Goal: Information Seeking & Learning: Learn about a topic

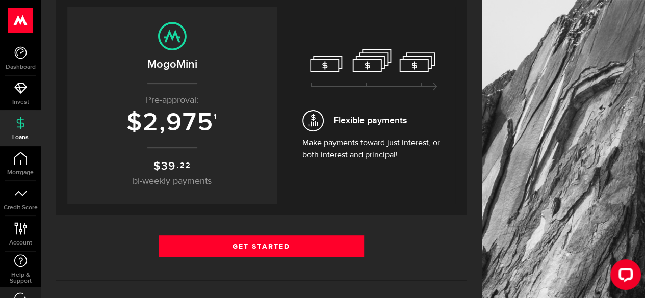
scroll to position [123, 0]
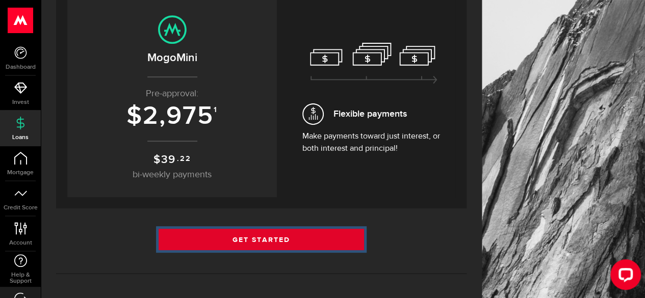
click at [282, 237] on link "Get Started" at bounding box center [260, 239] width 205 height 21
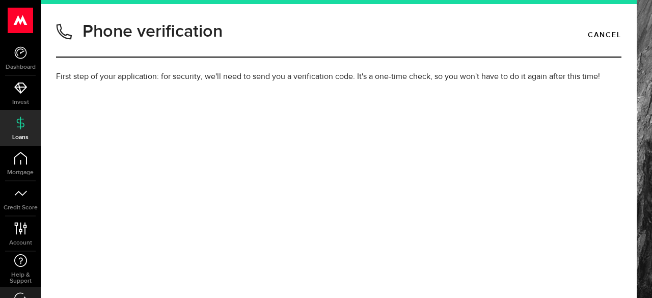
type input "8252535147"
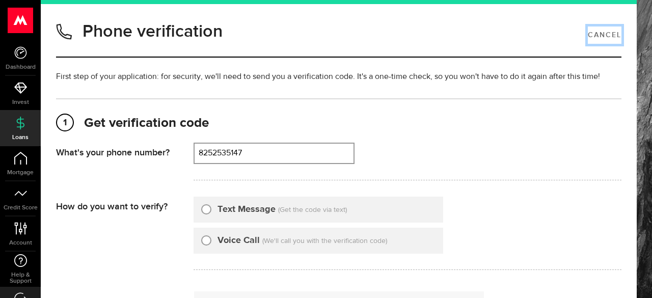
click at [599, 30] on link "Cancel" at bounding box center [605, 34] width 34 height 17
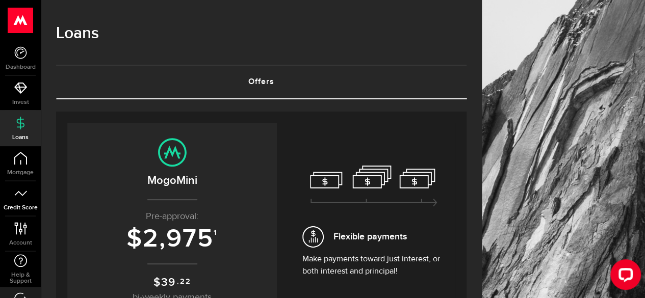
click at [19, 207] on span "Credit Score" at bounding box center [20, 208] width 41 height 6
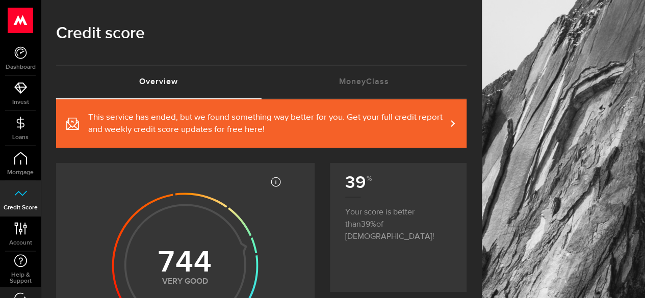
click at [286, 204] on article "Most credit scores are between 399 and 862, and higher scores are better becaus…" at bounding box center [185, 289] width 258 height 253
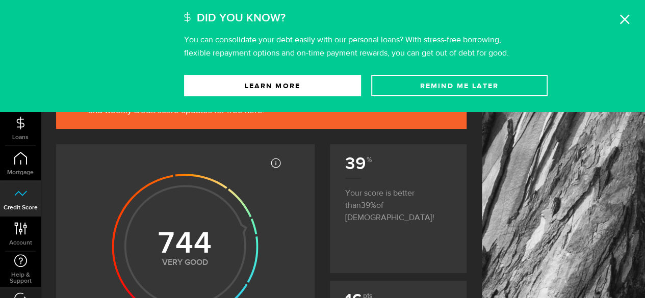
scroll to position [20, 0]
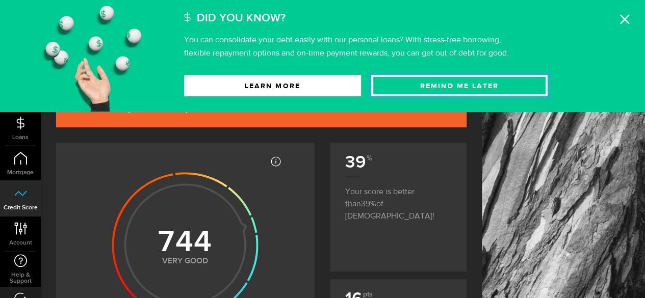
click at [433, 94] on button "Remind Me later" at bounding box center [459, 85] width 177 height 21
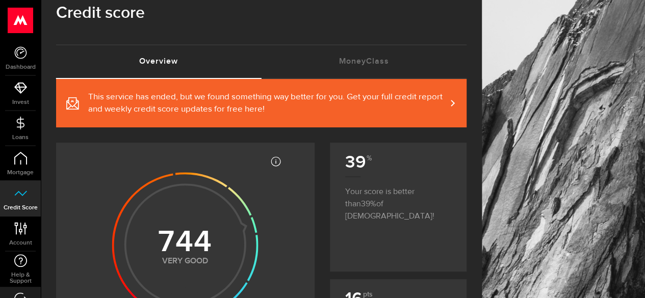
drag, startPoint x: 298, startPoint y: 197, endPoint x: 303, endPoint y: 193, distance: 6.5
click at [298, 196] on article "Most credit scores are between 399 and 862, and higher scores are better becaus…" at bounding box center [185, 269] width 258 height 253
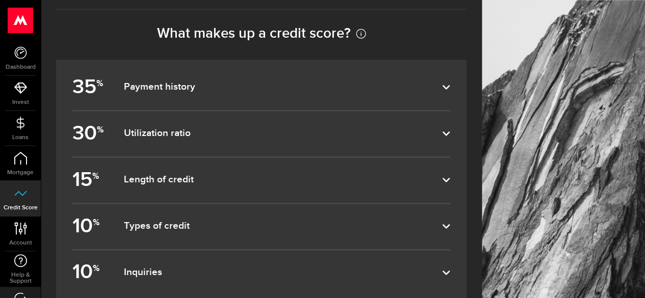
scroll to position [611, 0]
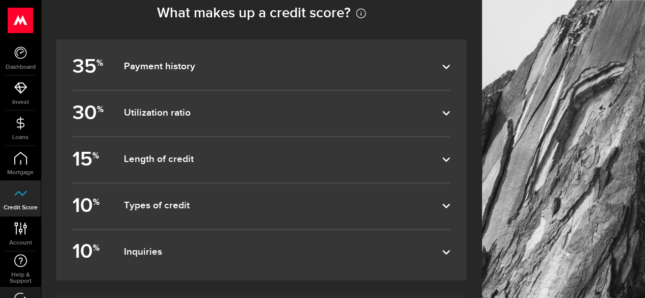
click at [303, 193] on label "10 % Types of credit" at bounding box center [261, 205] width 378 height 45
click at [0, 0] on input "10 % Types of credit" at bounding box center [0, 0] width 0 height 0
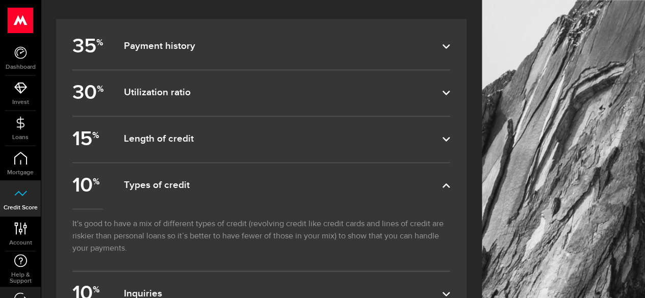
scroll to position [713, 0]
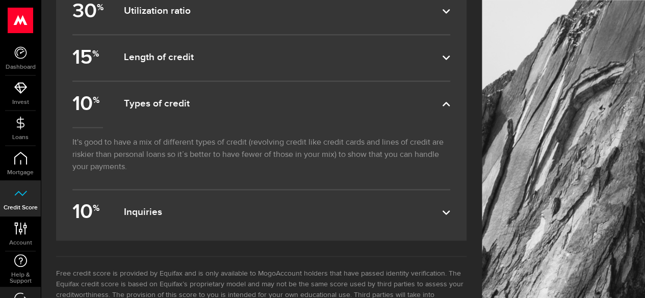
click at [303, 193] on label "10 % Inquiries" at bounding box center [261, 212] width 378 height 45
click at [0, 0] on input "10 % Inquiries" at bounding box center [0, 0] width 0 height 0
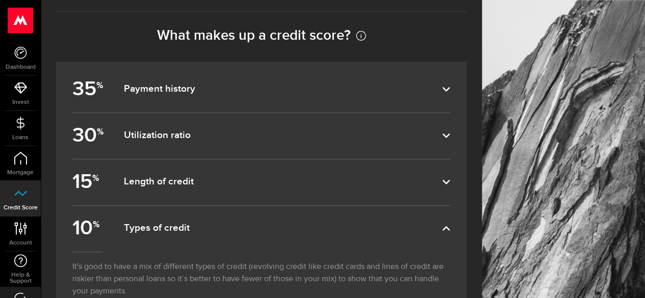
scroll to position [588, 0]
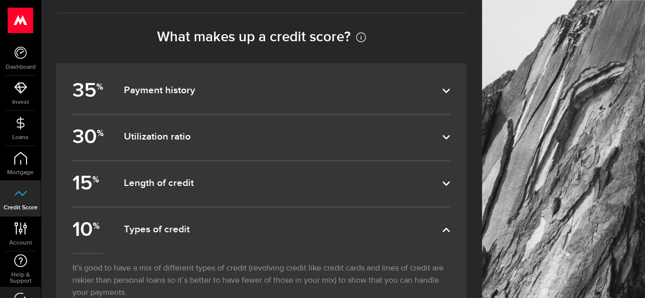
click at [335, 192] on label "15 % Length of credit" at bounding box center [261, 183] width 378 height 45
click at [0, 0] on input "15 % Length of credit" at bounding box center [0, 0] width 0 height 0
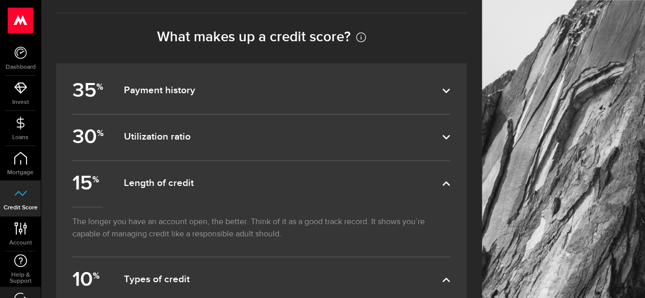
click at [333, 125] on label "30 % Utilization ratio" at bounding box center [261, 137] width 378 height 45
click at [0, 0] on input "30 % Utilization ratio" at bounding box center [0, 0] width 0 height 0
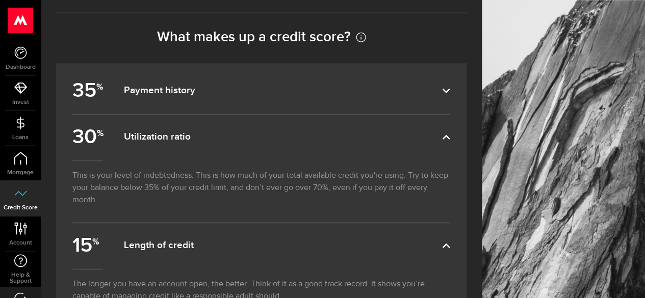
click at [342, 92] on dfn "Payment history" at bounding box center [282, 91] width 318 height 12
click at [0, 0] on input "35 % Payment history" at bounding box center [0, 0] width 0 height 0
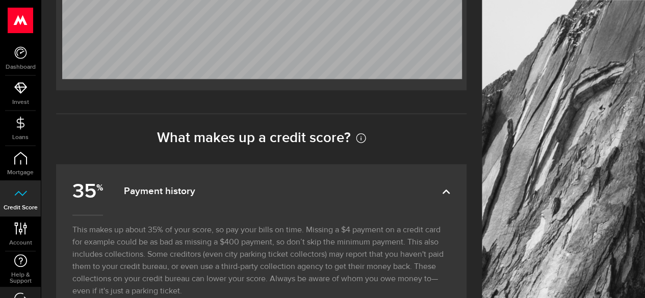
scroll to position [486, 0]
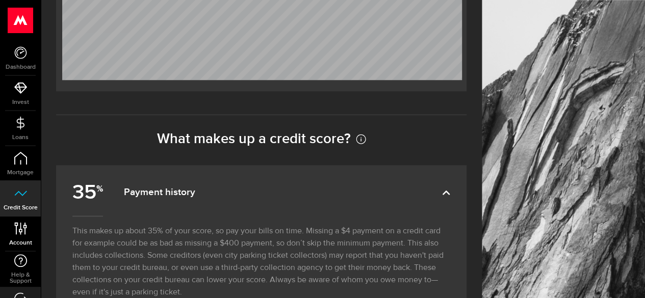
click at [14, 231] on icon at bounding box center [21, 228] width 14 height 13
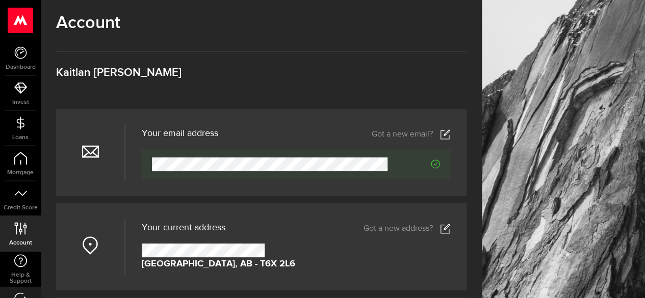
click at [228, 79] on div "Account Compte Kaitlan [PERSON_NAME]" at bounding box center [261, 61] width 410 height 96
click at [26, 45] on link "Dashboard" at bounding box center [20, 58] width 41 height 35
